Goal: Task Accomplishment & Management: Use online tool/utility

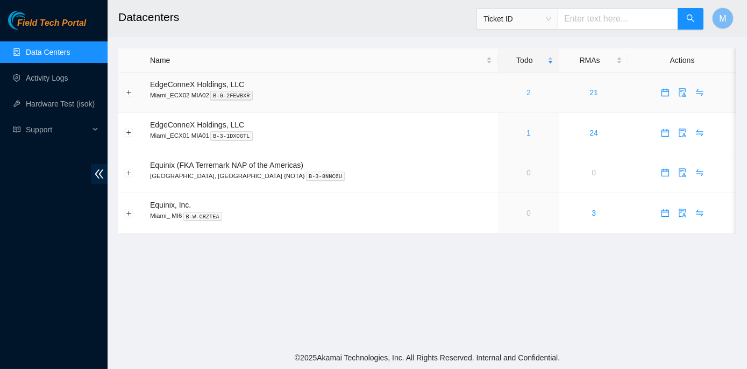
click at [527, 90] on link "2" at bounding box center [529, 92] width 4 height 9
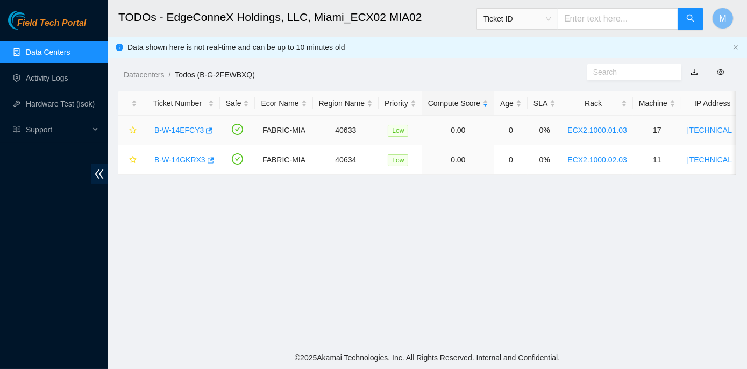
click at [185, 130] on link "B-W-14EFCY3" at bounding box center [179, 130] width 50 height 9
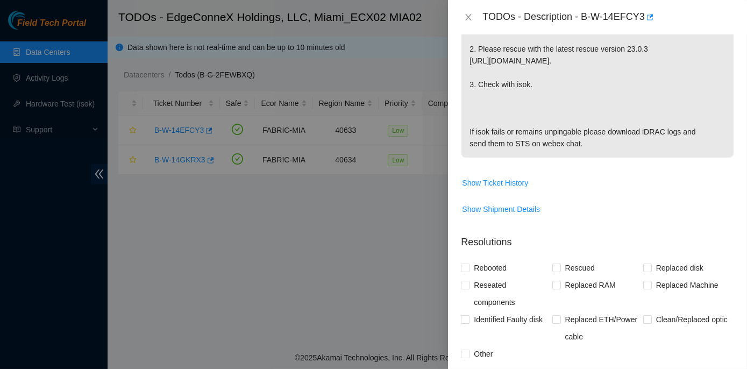
scroll to position [293, 0]
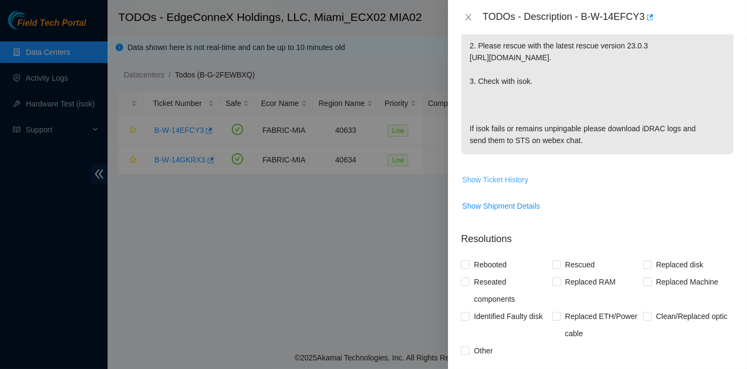
click at [486, 176] on span "Show Ticket History" at bounding box center [495, 180] width 66 height 12
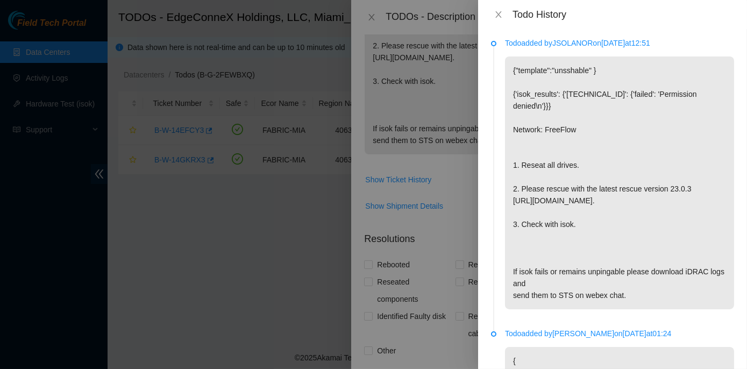
scroll to position [0, 0]
click at [498, 16] on icon "close" at bounding box center [499, 14] width 6 height 6
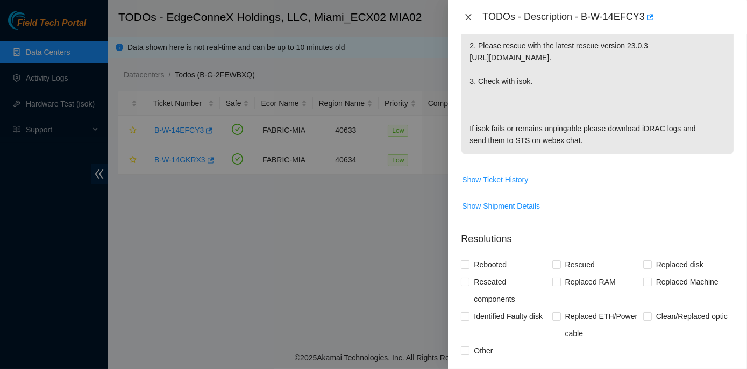
click at [469, 17] on icon "close" at bounding box center [468, 17] width 9 height 9
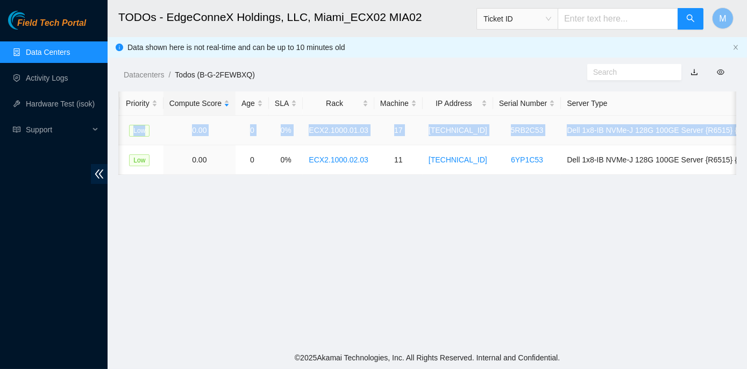
scroll to position [0, 262]
drag, startPoint x: 151, startPoint y: 129, endPoint x: 733, endPoint y: 126, distance: 581.7
click at [733, 126] on tr "B-W-14EFCY3 FABRIC-MIA 40633 Low 0.00 0 0% ECX2.1000.01.03 17 23.205.164.148 5R…" at bounding box center [311, 131] width 908 height 30
copy tr "B-W-14EFCY3 FABRIC-MIA 40633 Low 0.00 0 0% ECX2.1000.01.03 17 23.205.164.148 5R…"
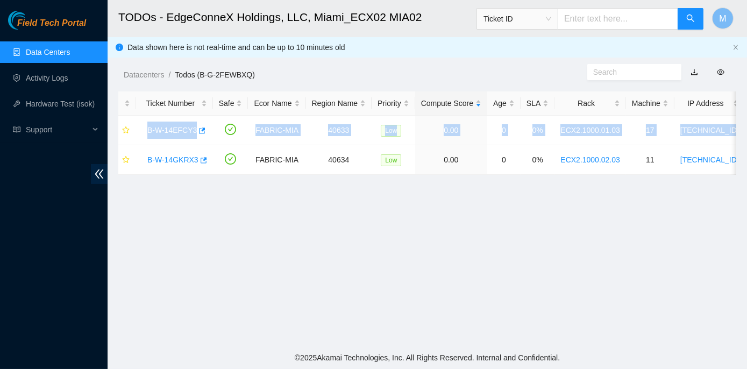
scroll to position [0, 0]
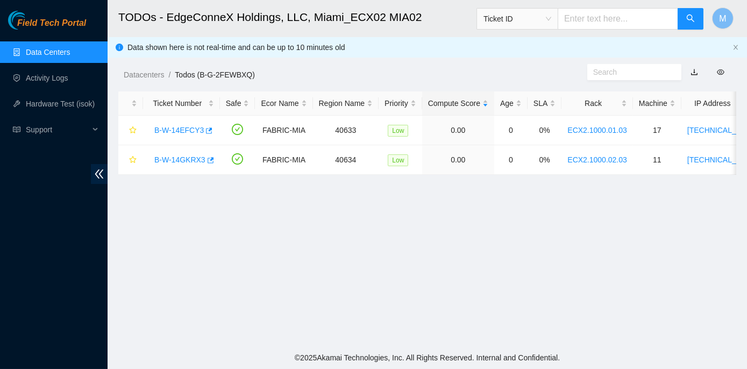
drag, startPoint x: 171, startPoint y: 249, endPoint x: 167, endPoint y: 234, distance: 15.5
click at [172, 249] on main "TODOs - EdgeConneX Holdings, LLC, Miami_ECX02 MIA02 Ticket ID M Data shown here…" at bounding box center [428, 173] width 640 height 347
click at [167, 129] on link "B-W-14EFCY3" at bounding box center [179, 130] width 50 height 9
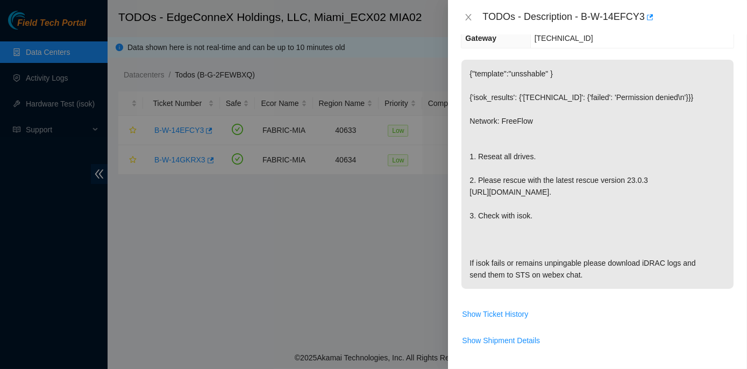
scroll to position [146, 0]
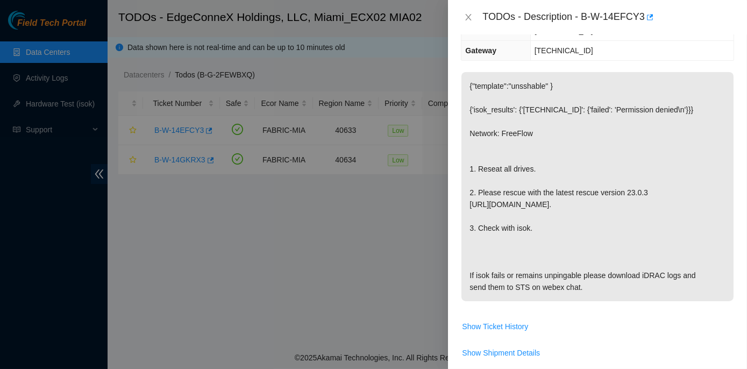
drag, startPoint x: 465, startPoint y: 164, endPoint x: 588, endPoint y: 287, distance: 173.5
click at [588, 287] on p "{"template":"unsshable" } {'isok_results': {'23.205.164.148': {'failed': 'Permi…" at bounding box center [598, 186] width 272 height 229
copy p "1. Reseat all drives. 2. Please rescue with the latest rescue version 23.0.3 ht…"
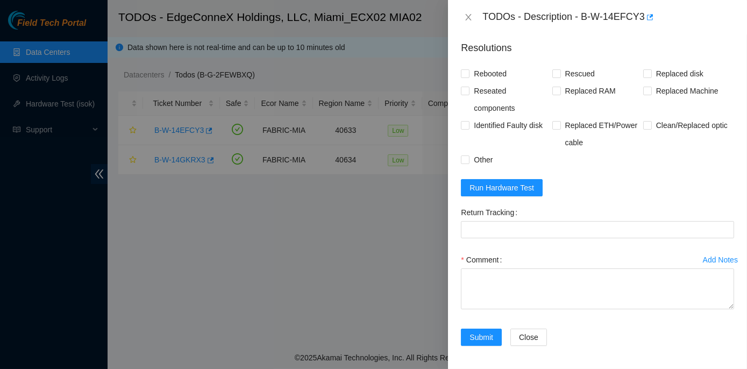
scroll to position [485, 0]
click at [491, 185] on span "Run Hardware Test" at bounding box center [502, 187] width 65 height 12
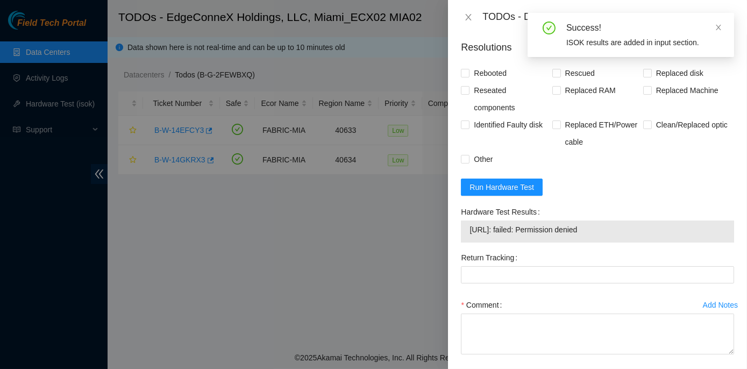
drag, startPoint x: 461, startPoint y: 209, endPoint x: 609, endPoint y: 237, distance: 151.2
click at [609, 237] on div "Hardware Test Results 23.205.164.148: failed: Permission denied" at bounding box center [598, 226] width 282 height 46
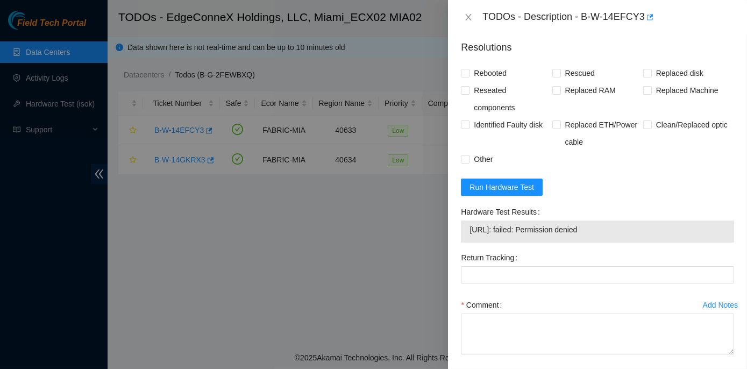
copy div "Hardware Test Results 23.205.164.148: failed: Permission denied"
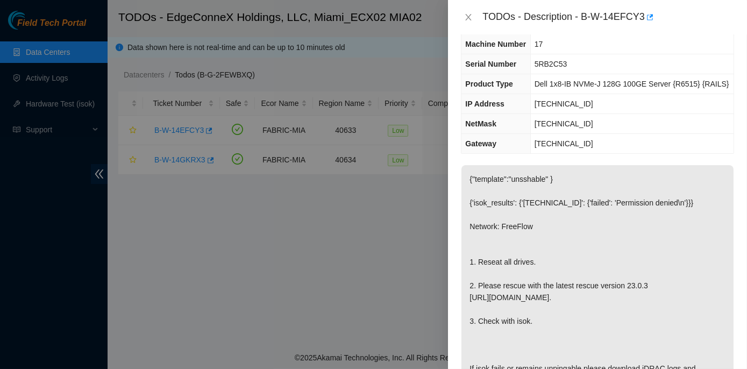
scroll to position [0, 0]
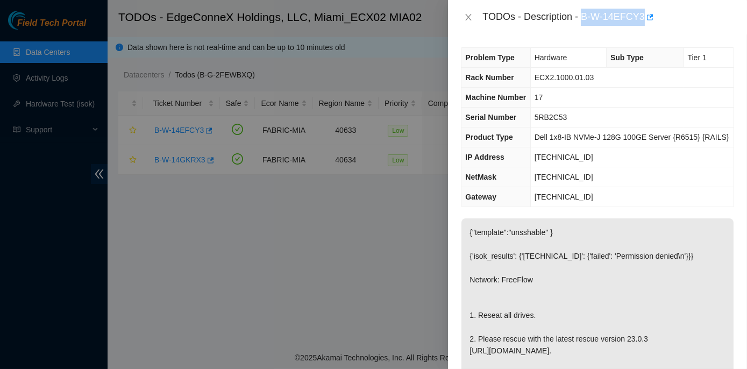
drag, startPoint x: 583, startPoint y: 16, endPoint x: 641, endPoint y: 20, distance: 58.3
click at [641, 20] on div "TODOs - Description - B-W-14EFCY3" at bounding box center [609, 17] width 252 height 17
copy div "B-W-14EFCY3"
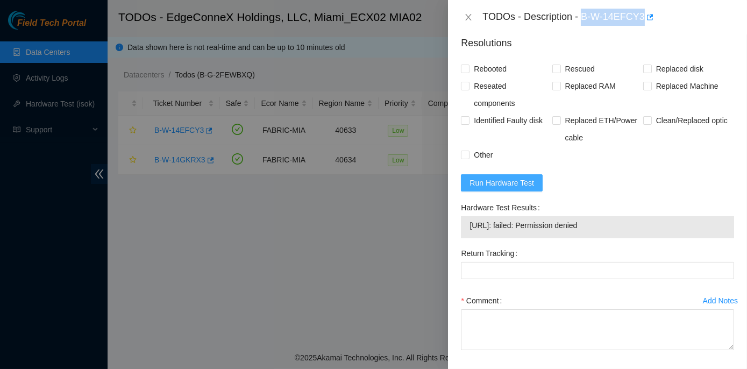
click at [518, 177] on span "Run Hardware Test" at bounding box center [502, 183] width 65 height 12
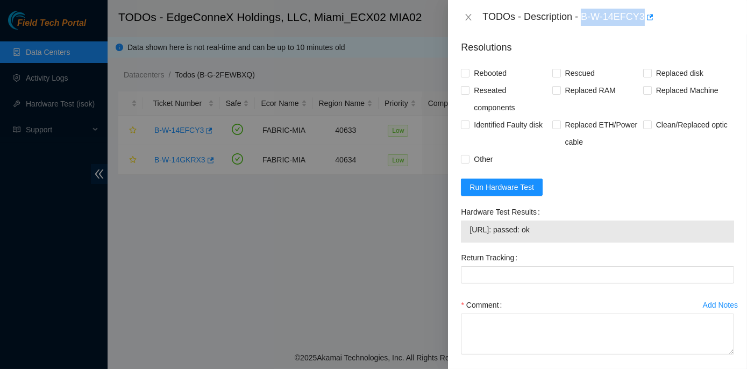
scroll to position [489, 0]
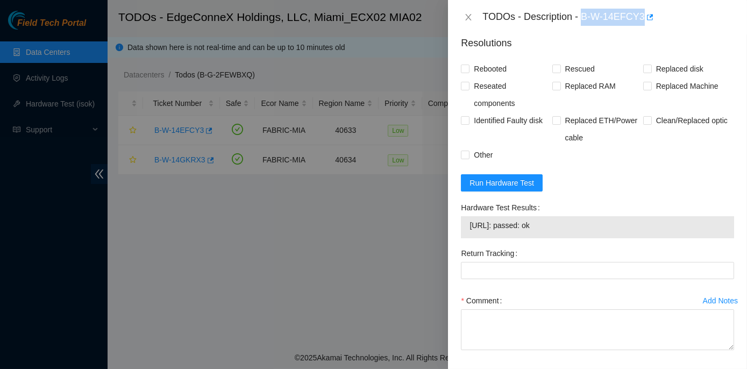
drag, startPoint x: 454, startPoint y: 203, endPoint x: 562, endPoint y: 227, distance: 110.7
click at [562, 227] on div "Problem Type Hardware Sub Type Tier 1 Rack Number ECX2.1000.01.03 Machine Numbe…" at bounding box center [597, 201] width 299 height 335
copy div "Hardware Test Results 23.205.164.148: passed: ok"
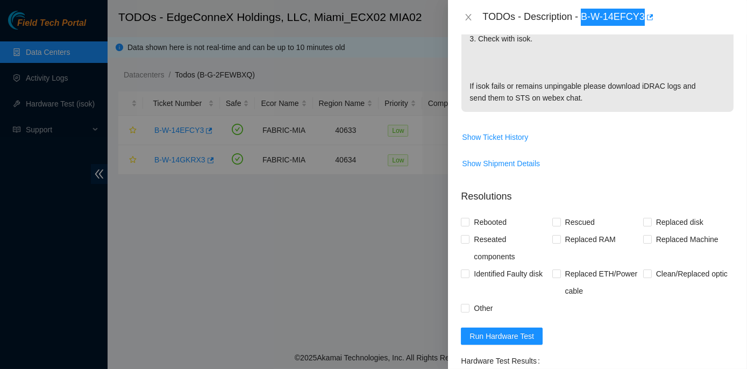
scroll to position [342, 0]
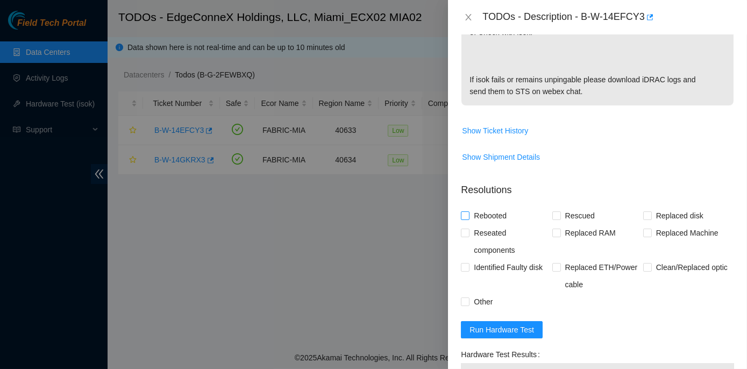
click at [472, 214] on span "Rebooted" at bounding box center [490, 215] width 41 height 17
click at [469, 214] on input "Rebooted" at bounding box center [465, 215] width 8 height 8
checkbox input "true"
click at [466, 232] on input "Reseated components" at bounding box center [465, 233] width 8 height 8
checkbox input "true"
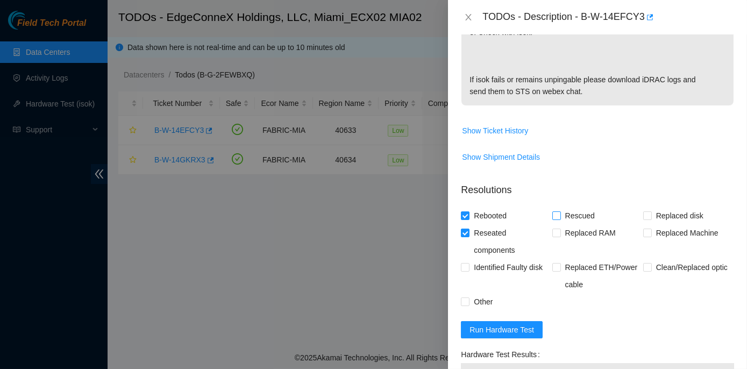
click at [554, 215] on input "Rescued" at bounding box center [557, 215] width 8 height 8
checkbox input "true"
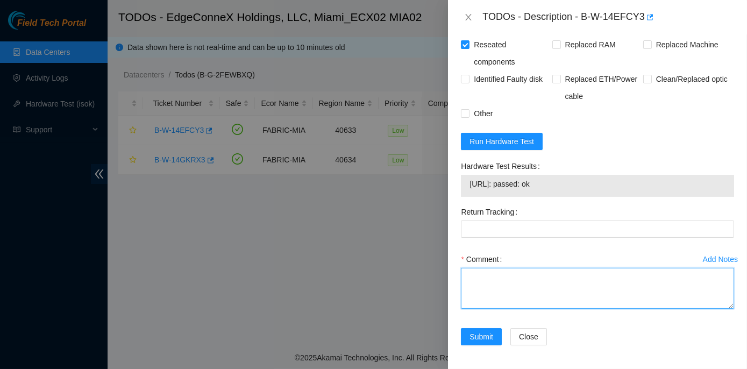
click at [484, 275] on textarea "Comment" at bounding box center [597, 288] width 273 height 41
paste textarea "Rack No: ECX2.1000.01.03 Machine No: 17 IP: 23.205.164.148 Serial No: 5RB2C53 D…"
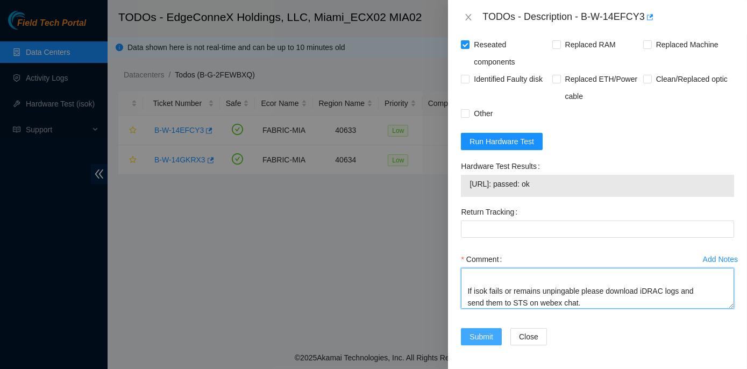
type textarea "Rack No: ECX2.1000.01.03 Machine No: 17 IP: 23.205.164.148 Serial No: 5RB2C53 D…"
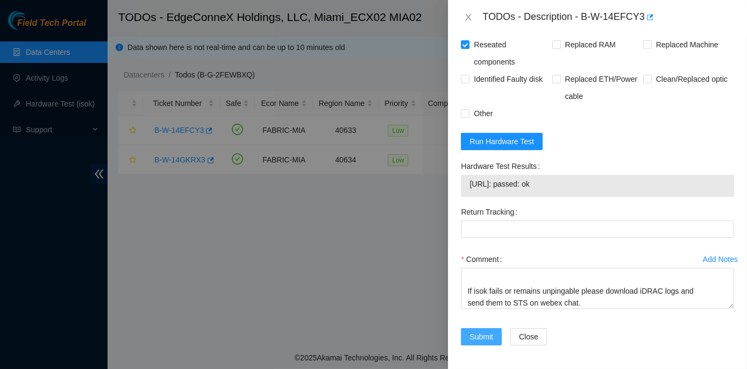
click at [486, 333] on span "Submit" at bounding box center [482, 337] width 24 height 12
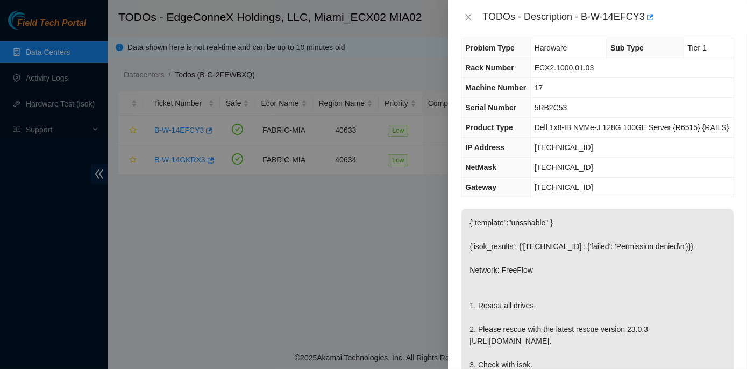
scroll to position [0, 0]
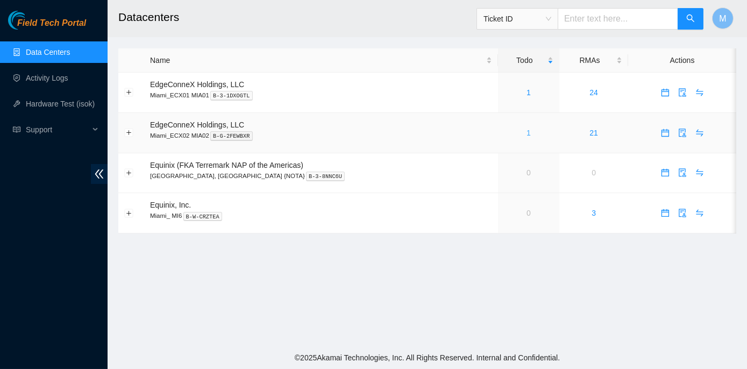
click at [527, 132] on link "1" at bounding box center [529, 133] width 4 height 9
click at [504, 133] on div "1" at bounding box center [529, 133] width 50 height 12
click at [527, 134] on link "1" at bounding box center [529, 133] width 4 height 9
click at [590, 130] on link "21" at bounding box center [594, 133] width 9 height 9
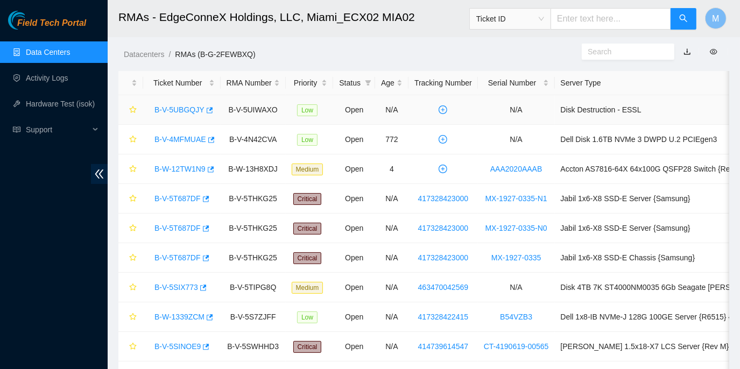
click at [176, 108] on link "B-V-5UBGQJY" at bounding box center [179, 109] width 50 height 9
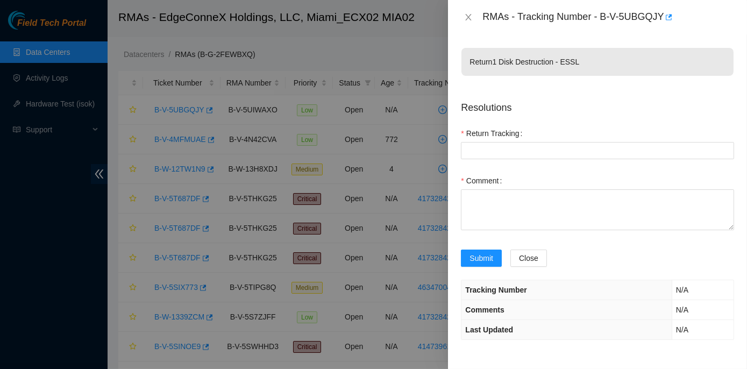
click at [657, 31] on div "RMAs - Tracking Number - B-V-5UBGQJY" at bounding box center [597, 17] width 299 height 34
click at [467, 16] on icon "close" at bounding box center [468, 17] width 9 height 9
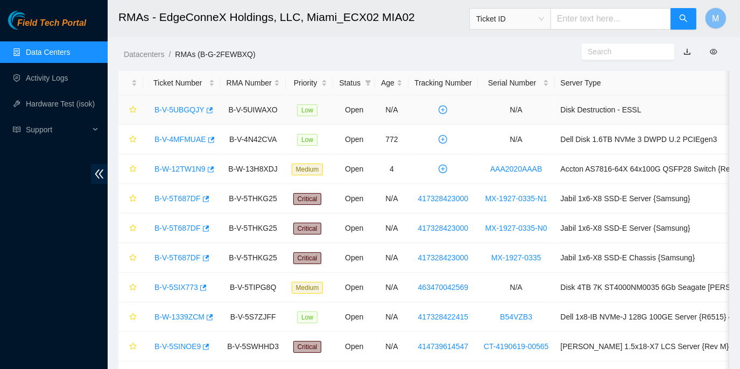
click at [165, 106] on link "B-V-5UBGQJY" at bounding box center [179, 109] width 50 height 9
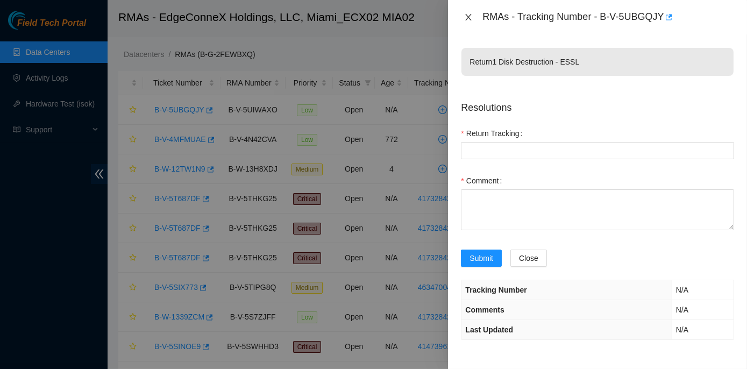
click at [470, 13] on icon "close" at bounding box center [468, 17] width 9 height 9
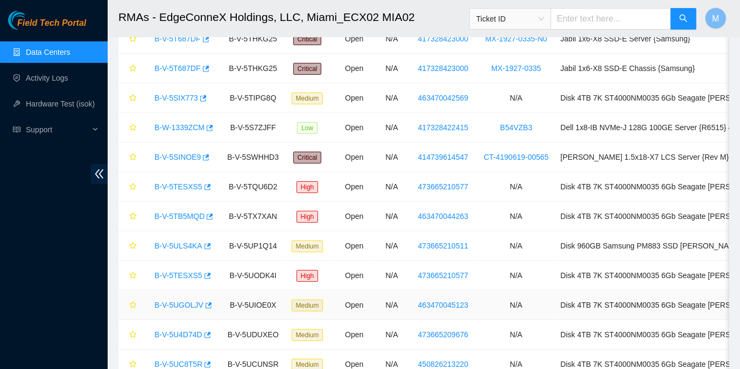
scroll to position [189, 0]
click at [181, 184] on link "B-V-5TESXS5" at bounding box center [178, 186] width 48 height 9
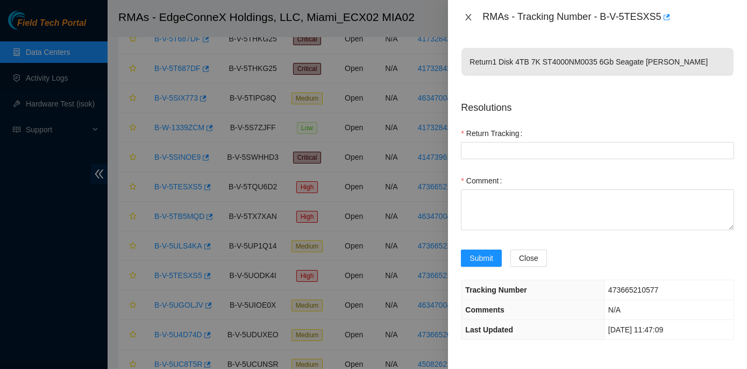
click at [468, 20] on icon "close" at bounding box center [468, 17] width 9 height 9
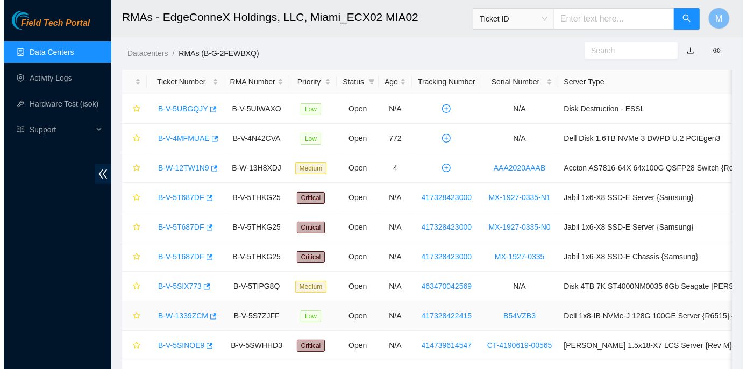
scroll to position [0, 0]
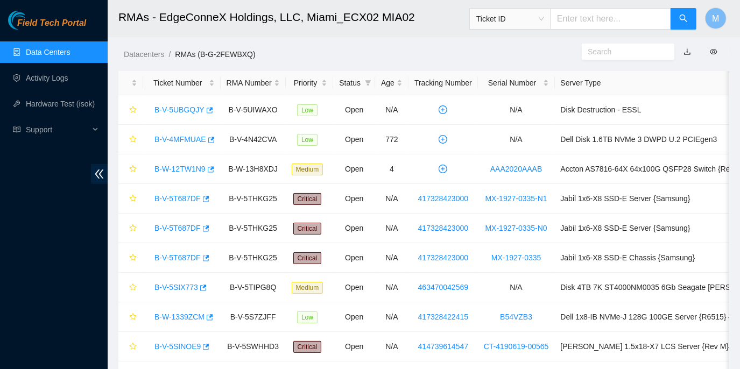
click at [54, 52] on link "Data Centers" at bounding box center [48, 52] width 44 height 9
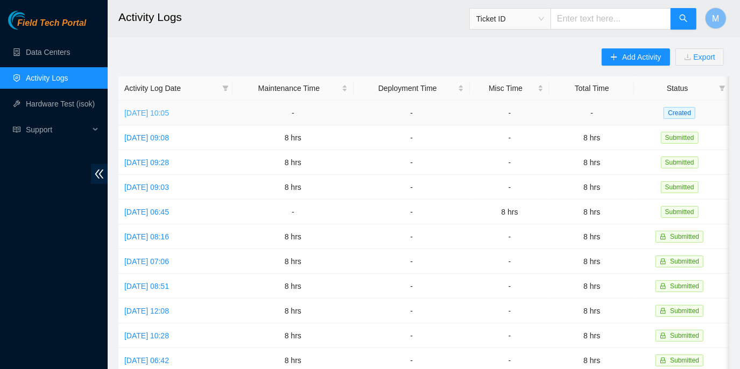
click at [169, 112] on link "[DATE] 10:05" at bounding box center [146, 113] width 45 height 9
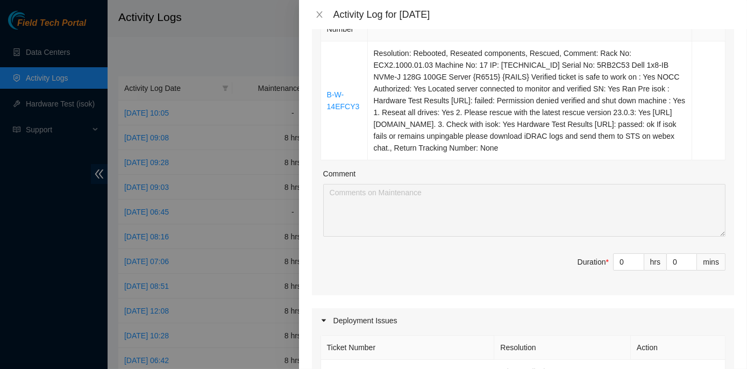
scroll to position [195, 0]
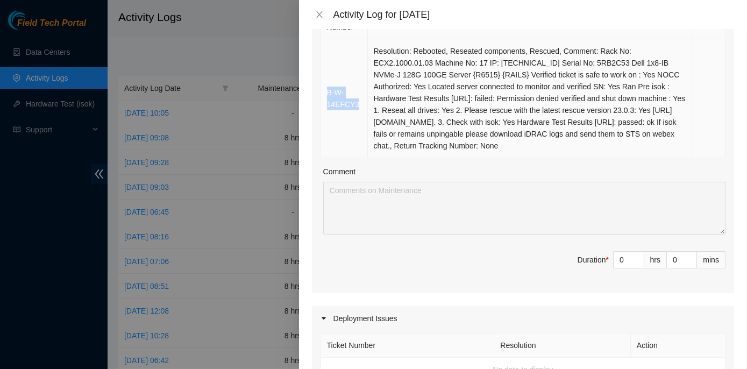
drag, startPoint x: 356, startPoint y: 103, endPoint x: 321, endPoint y: 93, distance: 36.1
click at [321, 93] on td "B-W-14EFCY3" at bounding box center [344, 98] width 47 height 119
copy link "B-W-14EFCY3"
